Goal: Information Seeking & Learning: Compare options

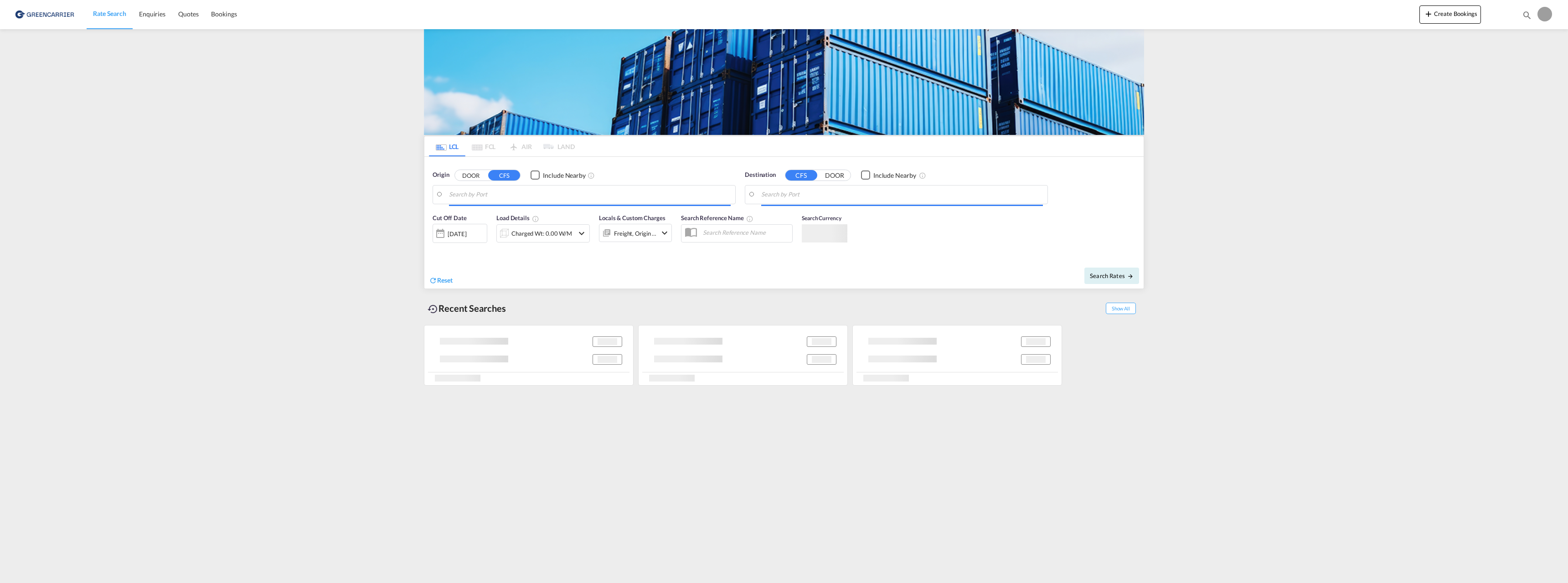
type input "[GEOGRAPHIC_DATA], NOOSL"
type input "[GEOGRAPHIC_DATA], [GEOGRAPHIC_DATA], USSLC"
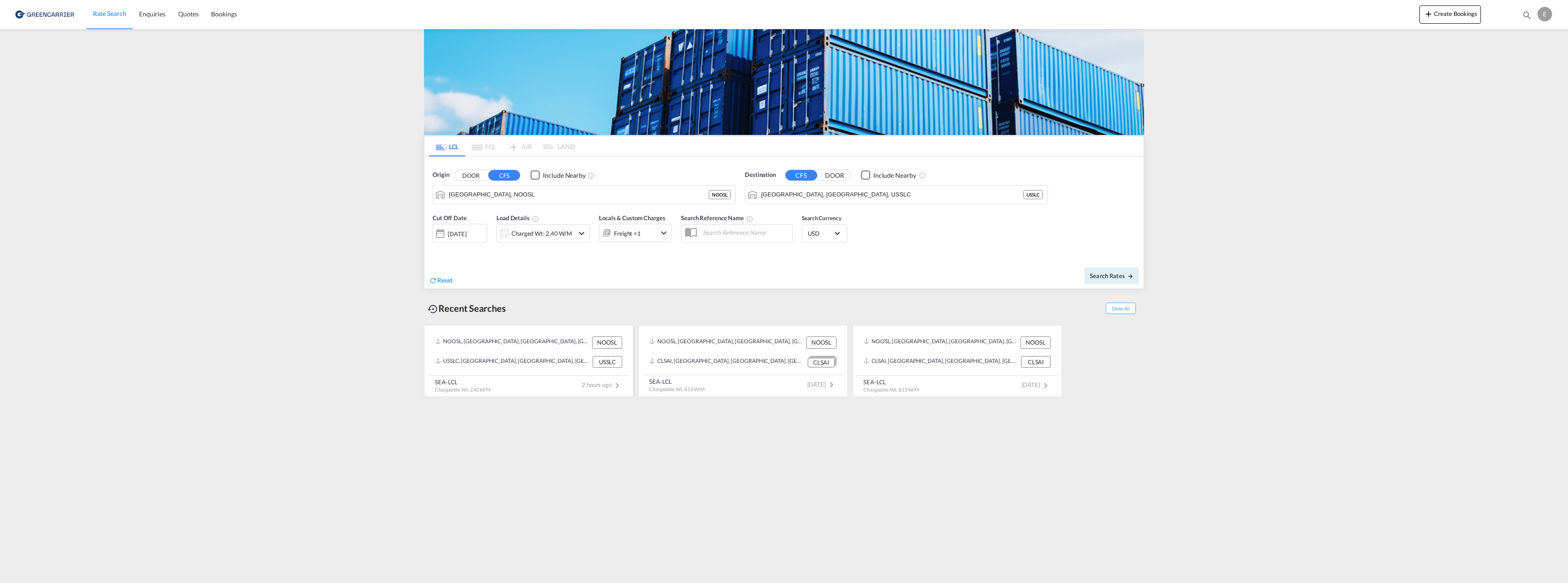
click at [567, 386] on div "SEA-LCL Chargeable Wt. 2.40 W/M 2 hours ago" at bounding box center [528, 384] width 201 height 18
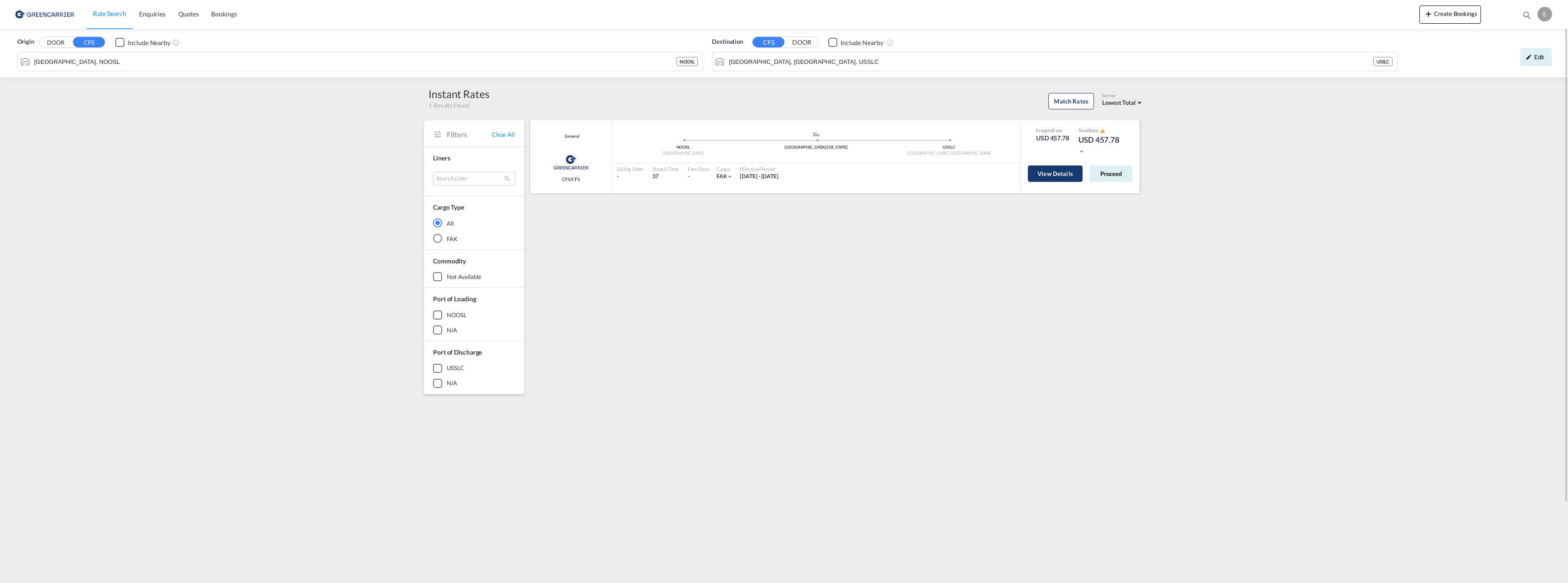
click at [1049, 175] on button "View Details" at bounding box center [1055, 173] width 55 height 16
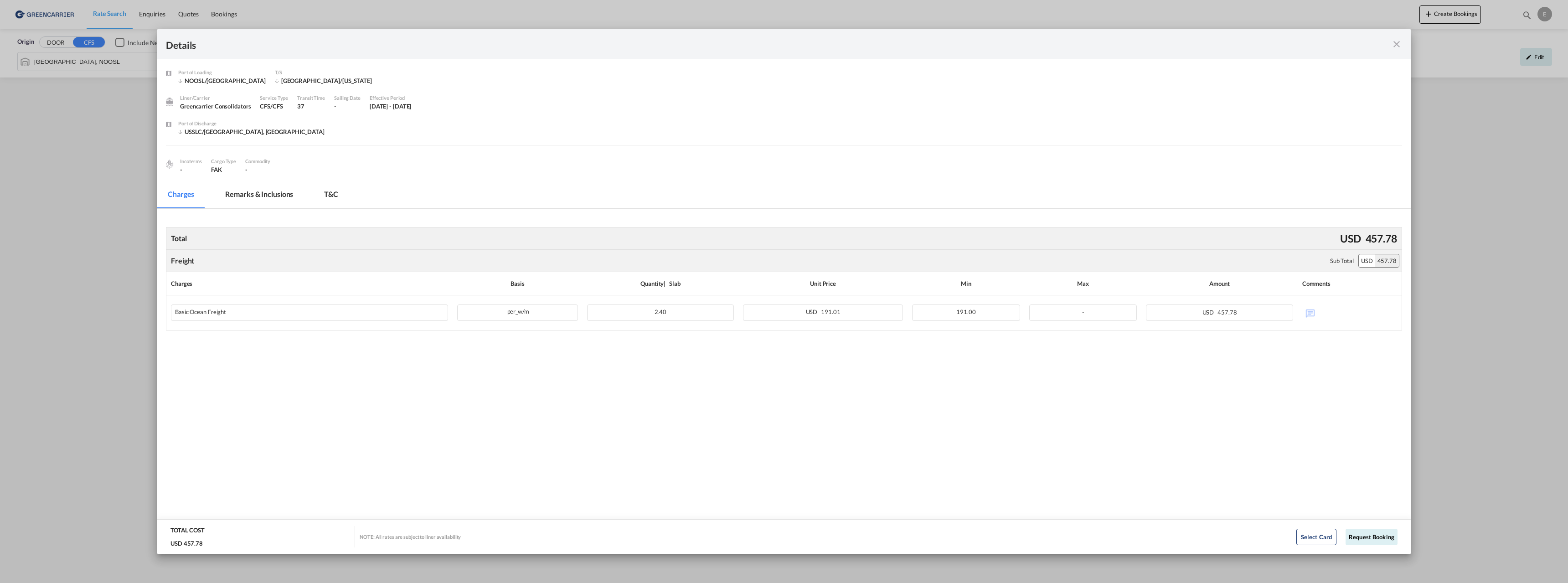
click at [265, 195] on md-tab-item "Remarks & Inclusions" at bounding box center [259, 195] width 90 height 25
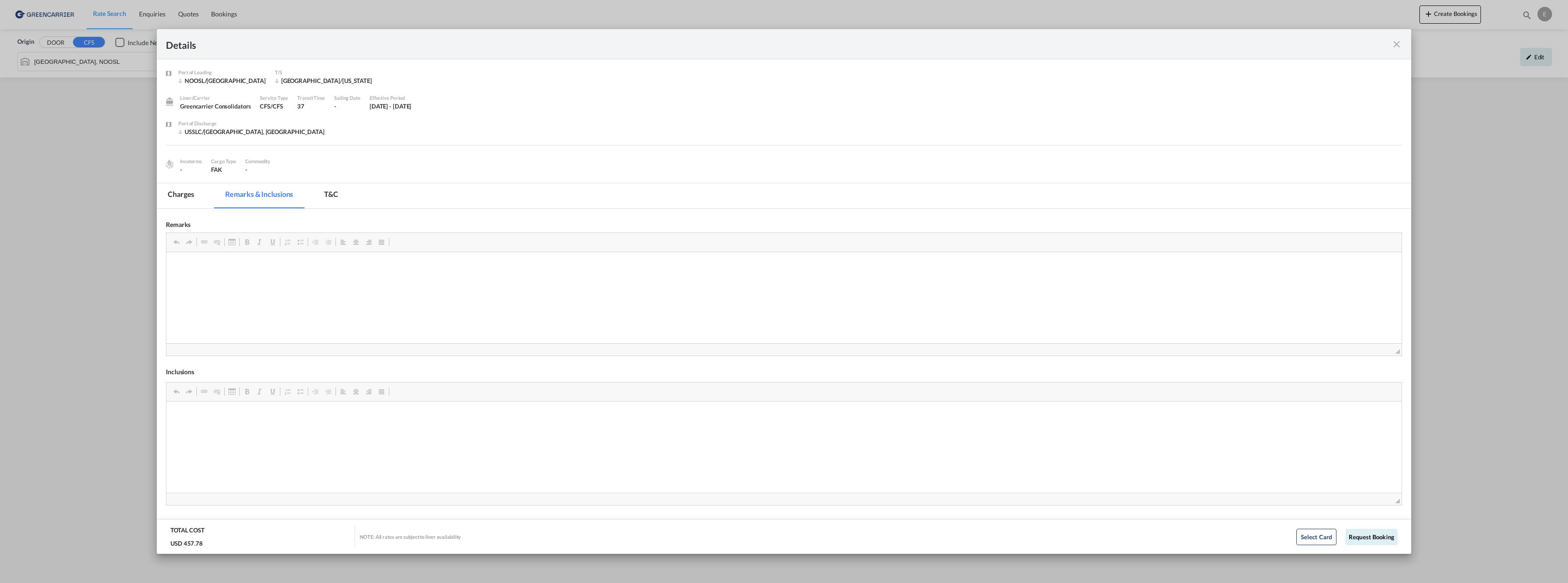
click at [324, 197] on md-tab-item "T&C" at bounding box center [331, 195] width 36 height 25
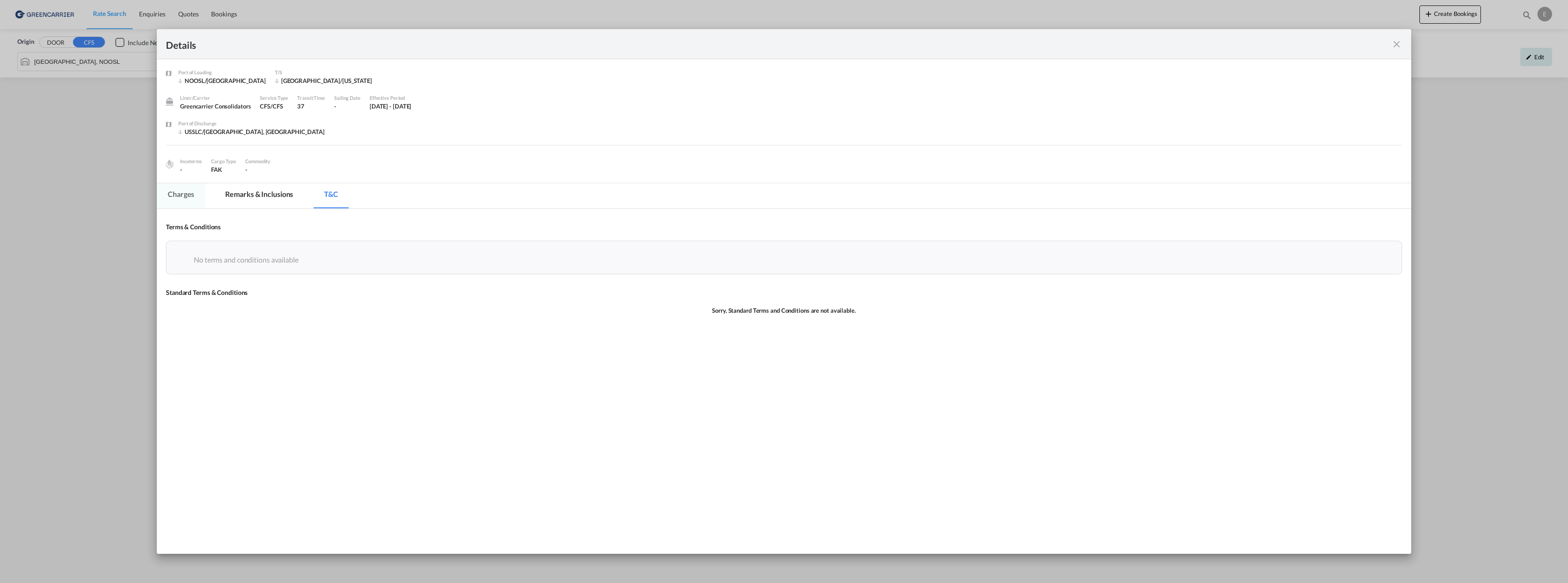
click at [185, 197] on md-tab-item "Charges" at bounding box center [181, 195] width 48 height 25
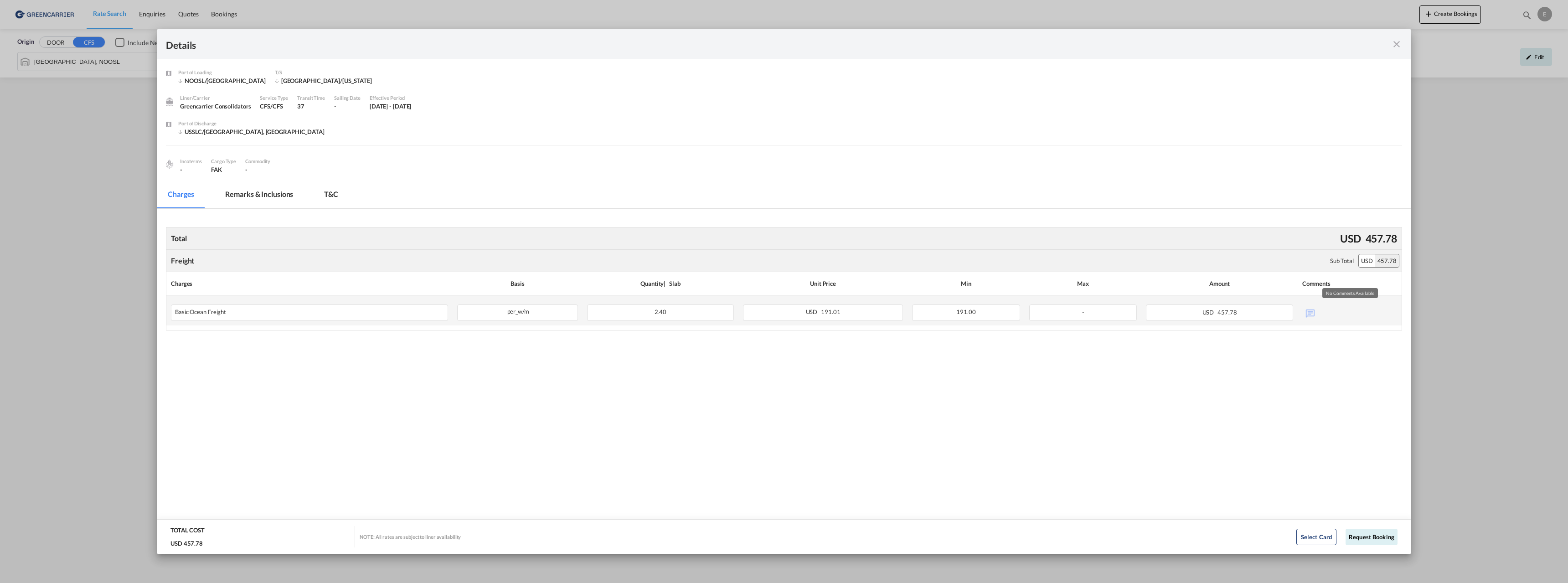
click at [1315, 314] on div "No Comments Available" at bounding box center [1349, 312] width 95 height 16
